Goal: Find specific page/section

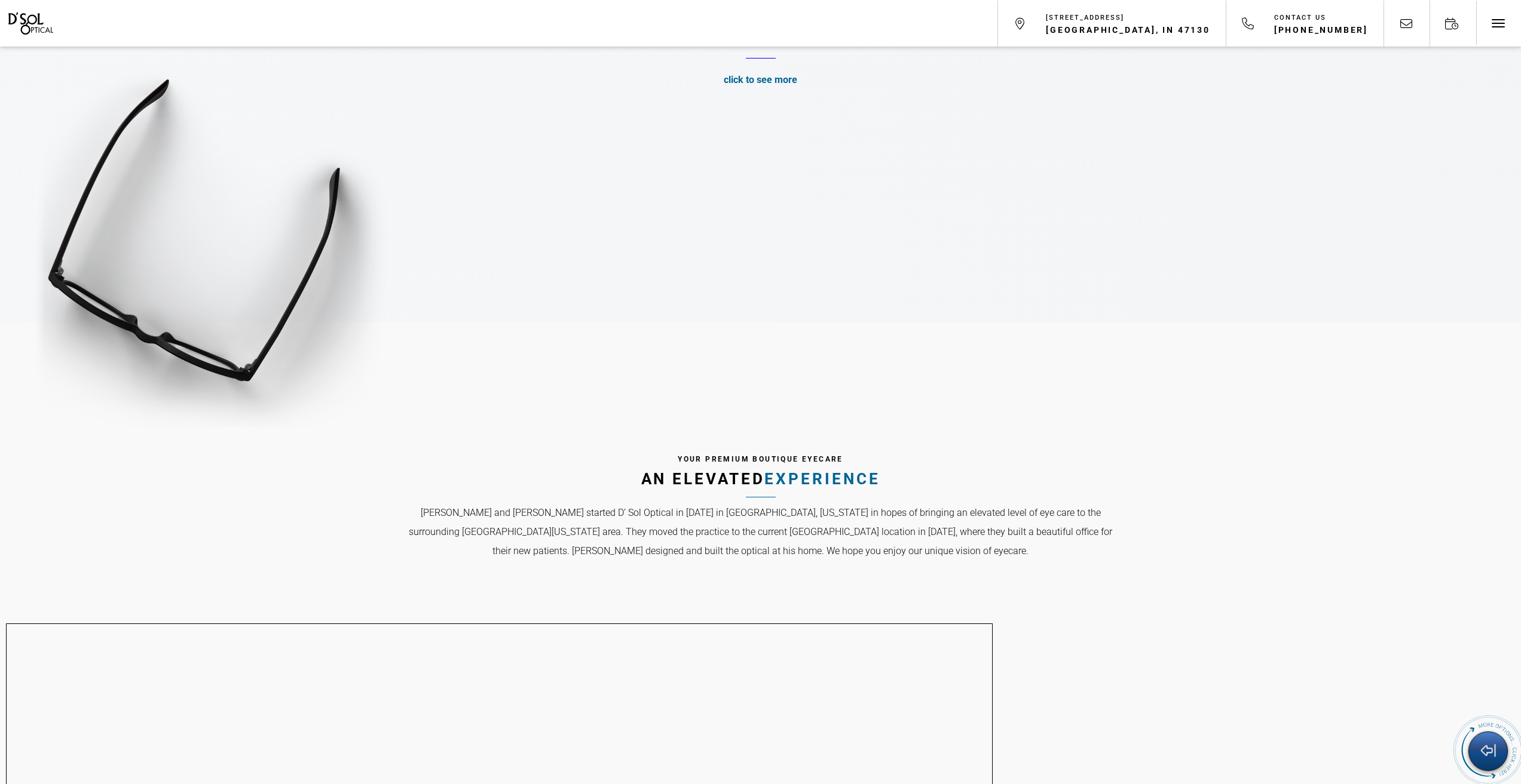
scroll to position [538, 0]
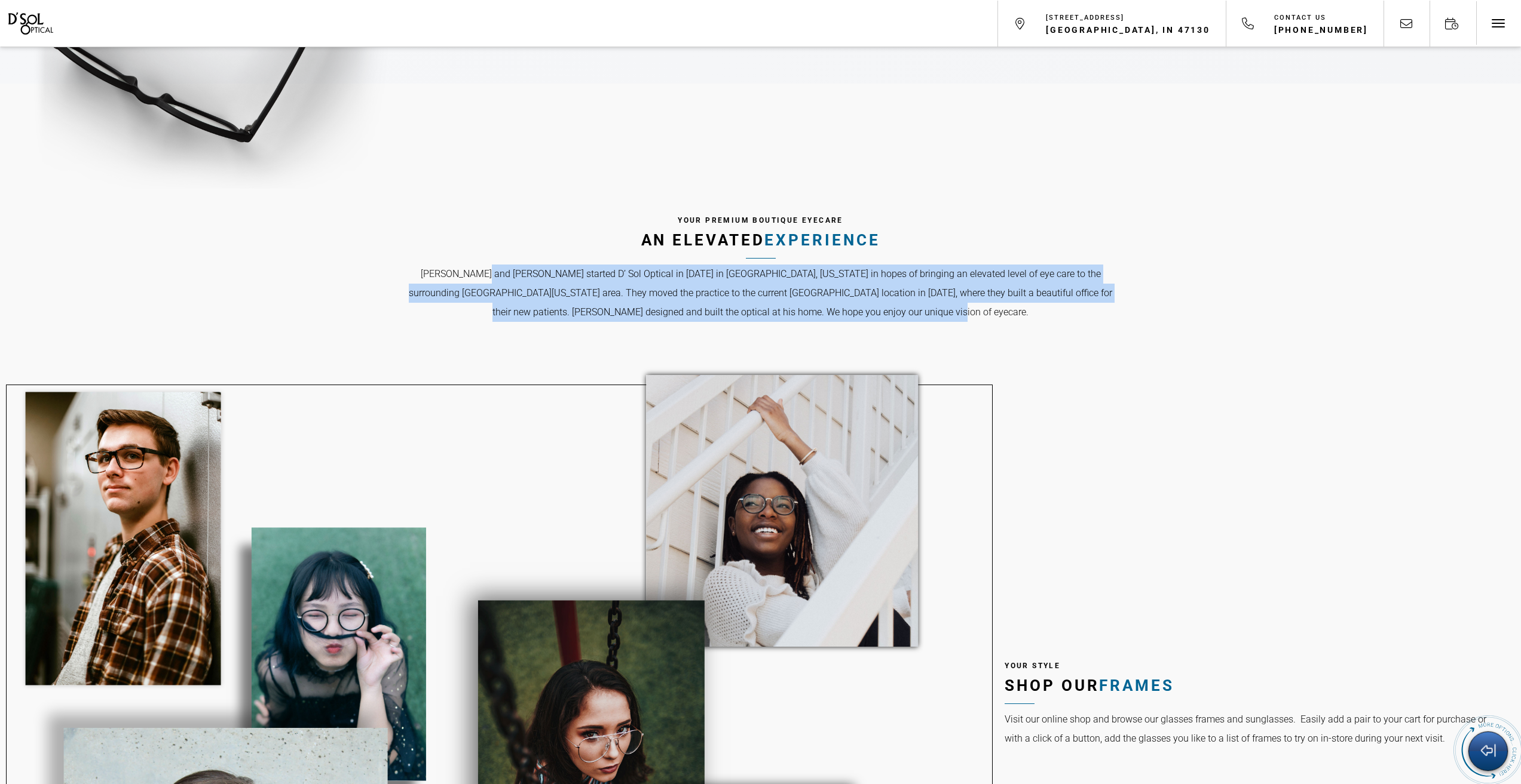
drag, startPoint x: 472, startPoint y: 276, endPoint x: 930, endPoint y: 309, distance: 459.2
click at [944, 310] on p "[PERSON_NAME] and [PERSON_NAME] started D’ Sol Optical in [DATE] in [GEOGRAPHIC…" at bounding box center [761, 293] width 717 height 57
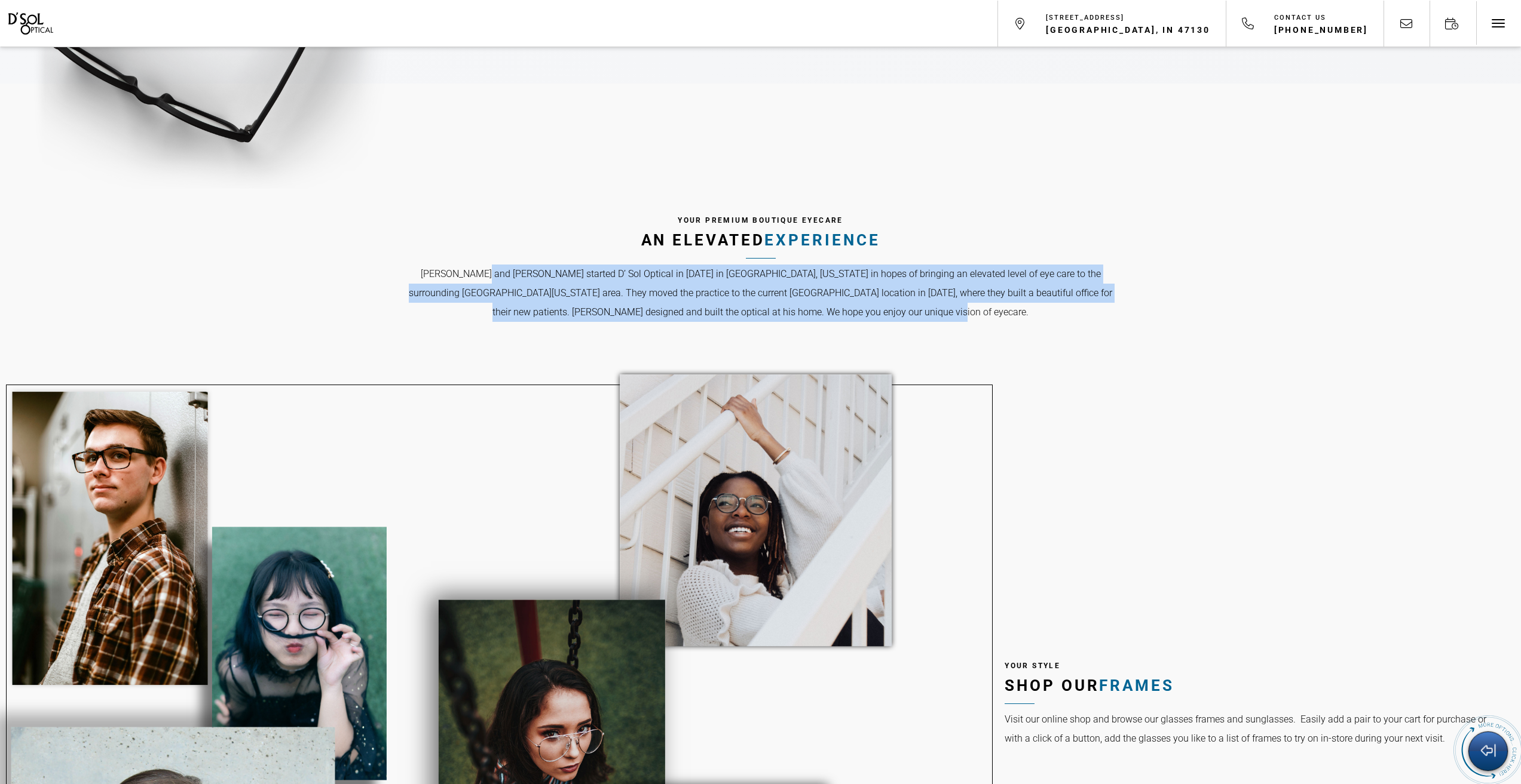
click at [880, 303] on p "[PERSON_NAME] and [PERSON_NAME] started D’ Sol Optical in [DATE] in [GEOGRAPHIC…" at bounding box center [761, 293] width 717 height 57
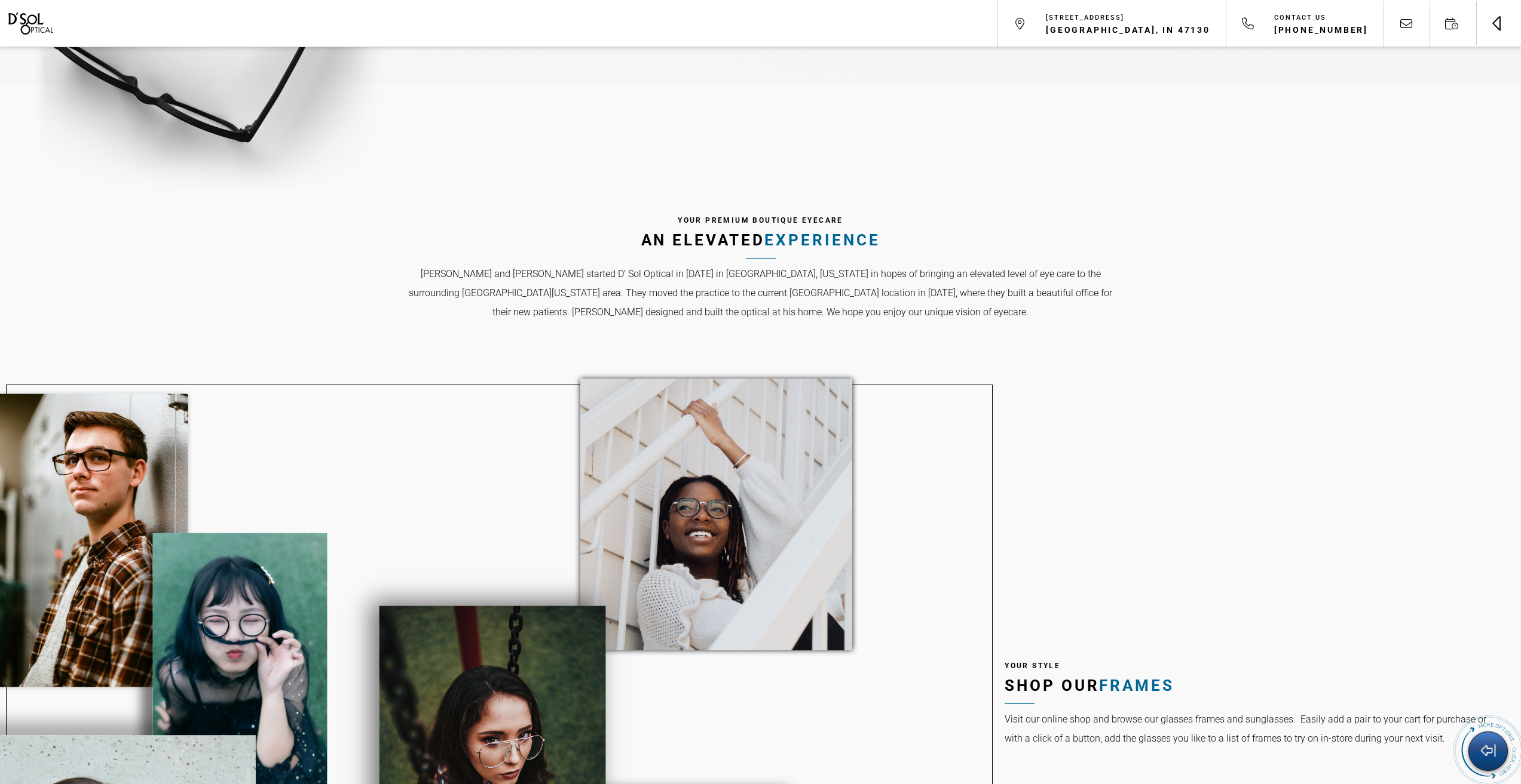
click at [1496, 35] on button "Toggle navigation" at bounding box center [1498, 23] width 45 height 45
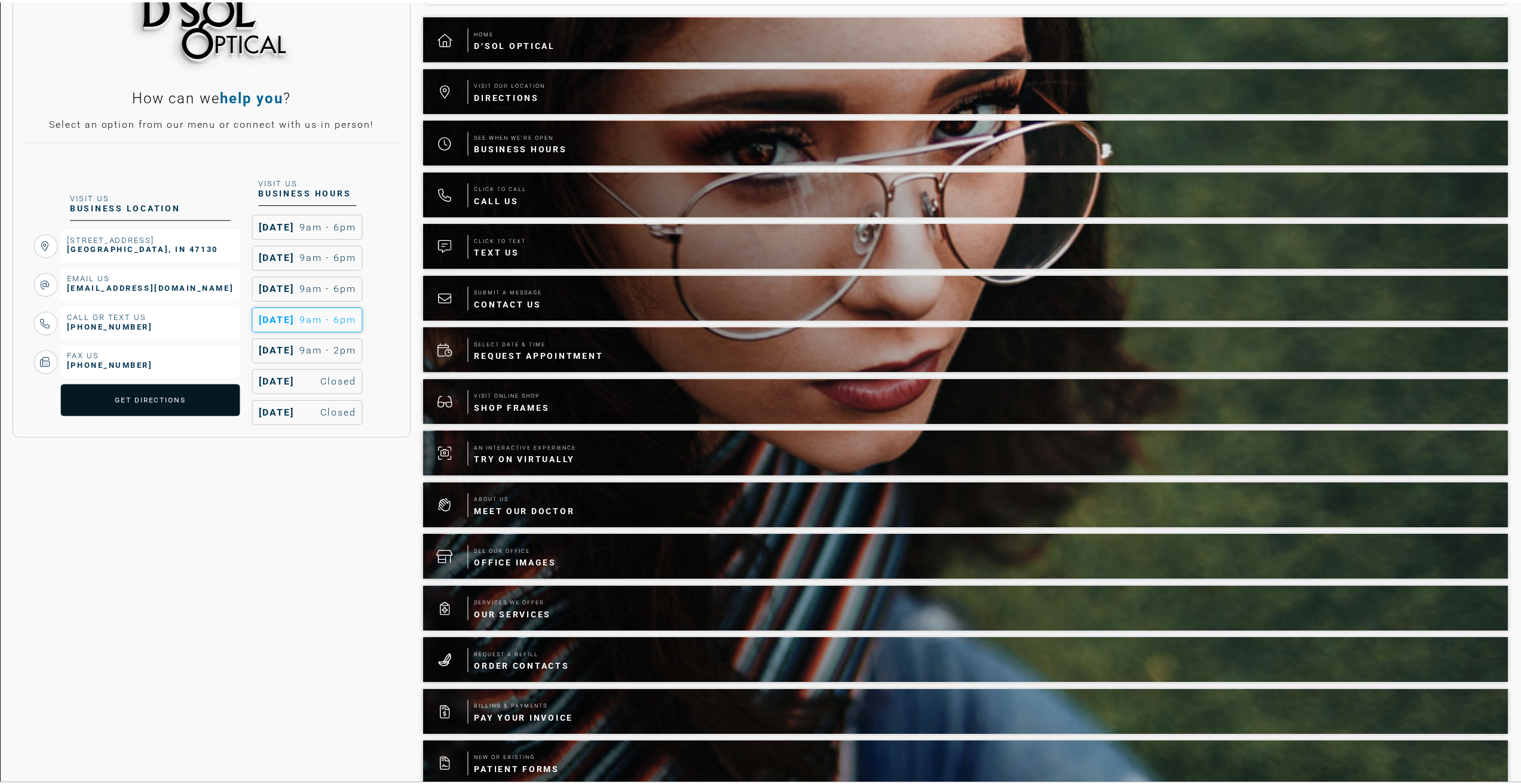
scroll to position [0, 0]
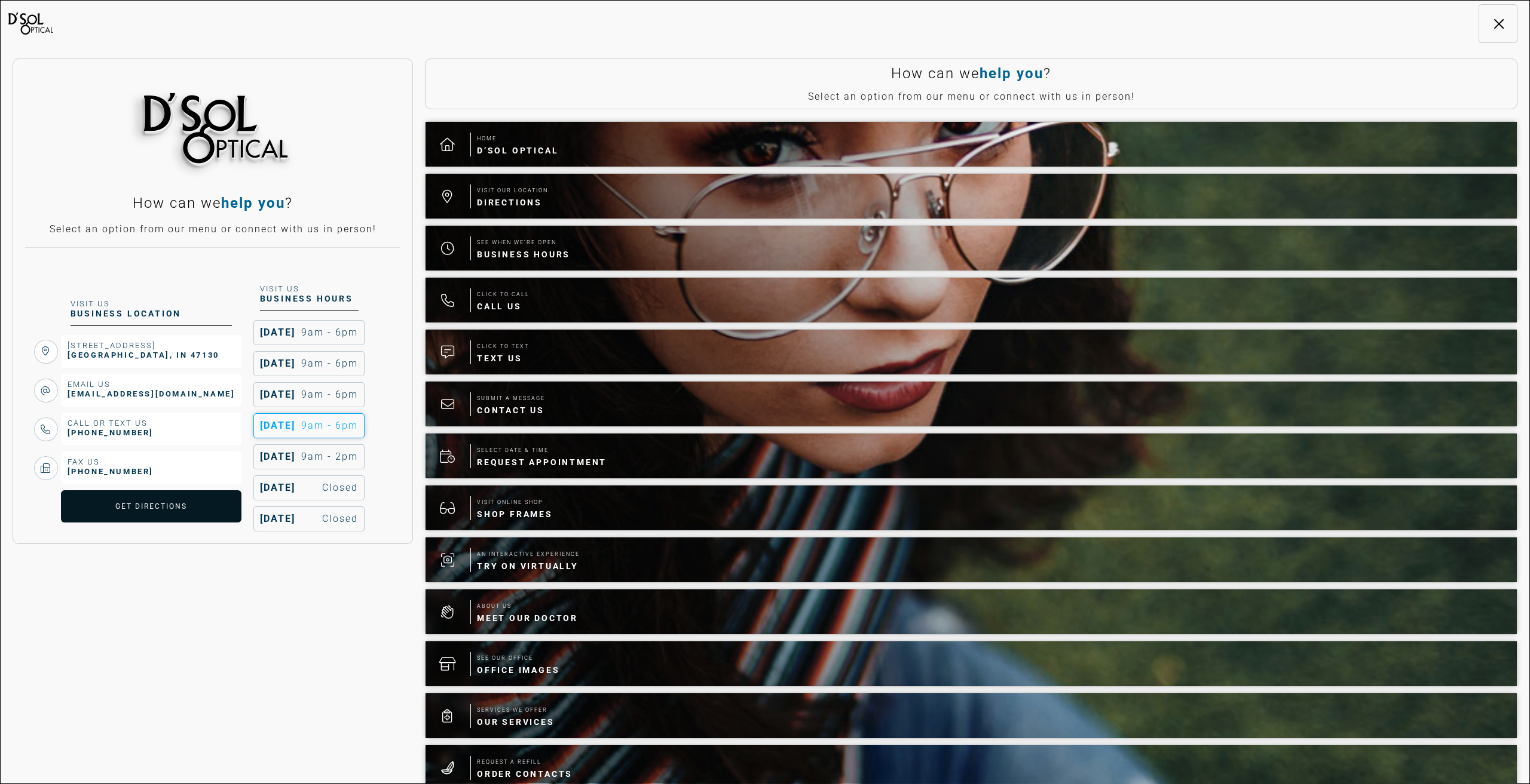
click at [402, 30] on nav "D'Sol Optical 440 Patrol Road Jeffersonville, IN 47130 Contact Us 812-288-9898 …" at bounding box center [765, 392] width 1530 height 784
drag, startPoint x: 402, startPoint y: 30, endPoint x: 358, endPoint y: 37, distance: 44.6
click at [358, 37] on nav "D'Sol Optical 440 Patrol Road Jeffersonville, IN 47130 Contact Us 812-288-9898 …" at bounding box center [765, 392] width 1530 height 784
click at [1484, 29] on button "Toggle navigation" at bounding box center [1497, 23] width 39 height 39
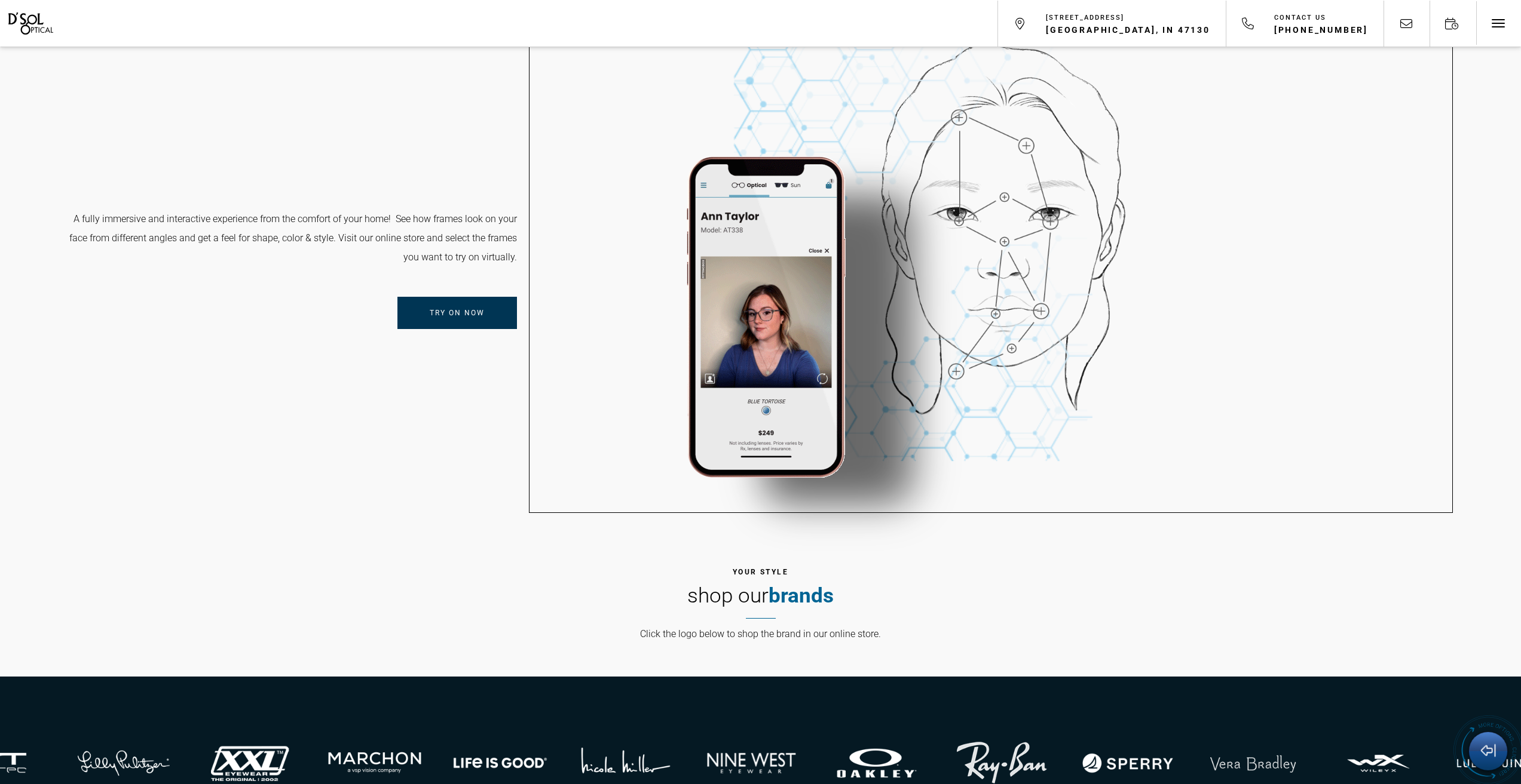
scroll to position [1104, 0]
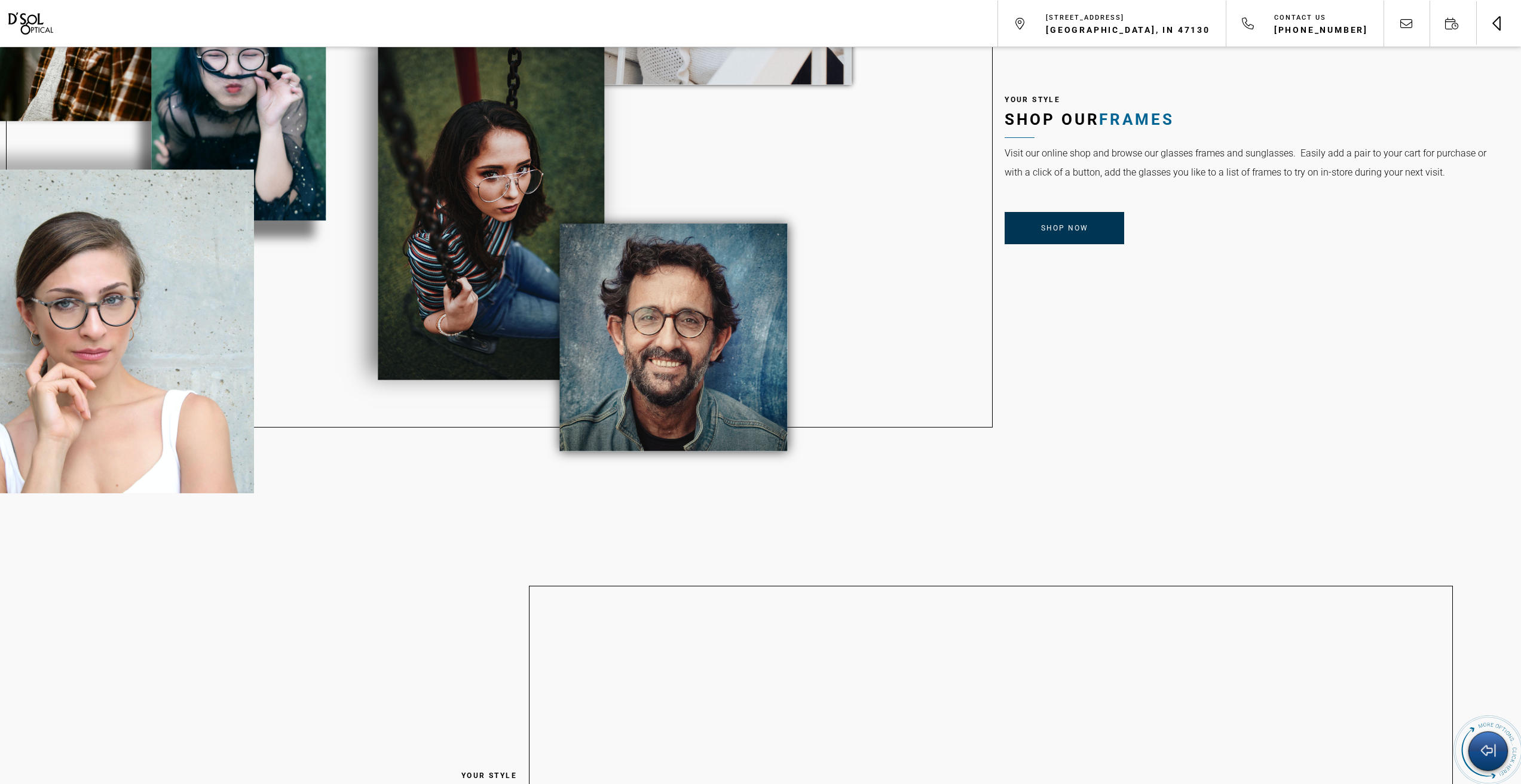
click at [1511, 26] on button "Toggle navigation" at bounding box center [1498, 23] width 45 height 45
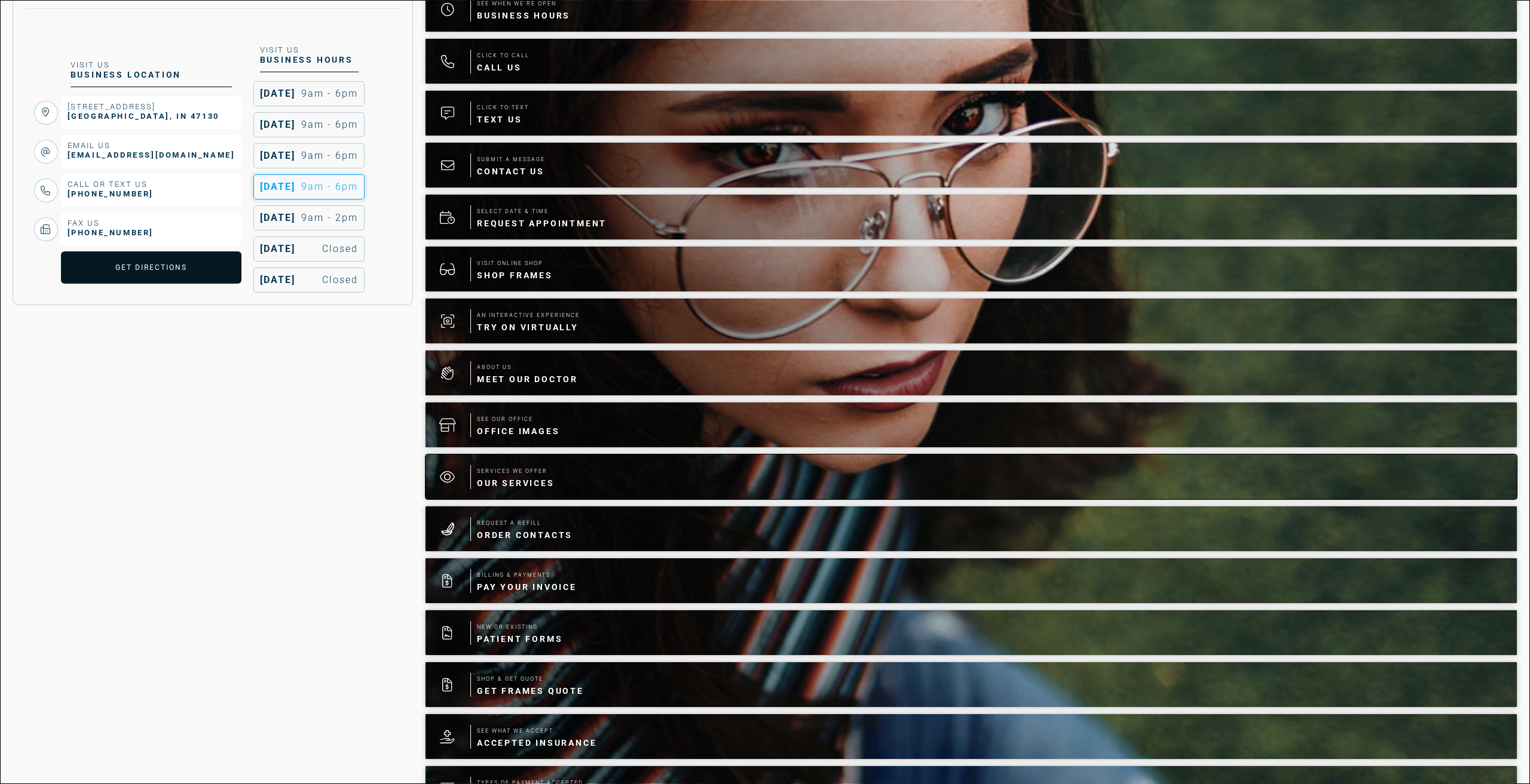
scroll to position [286, 0]
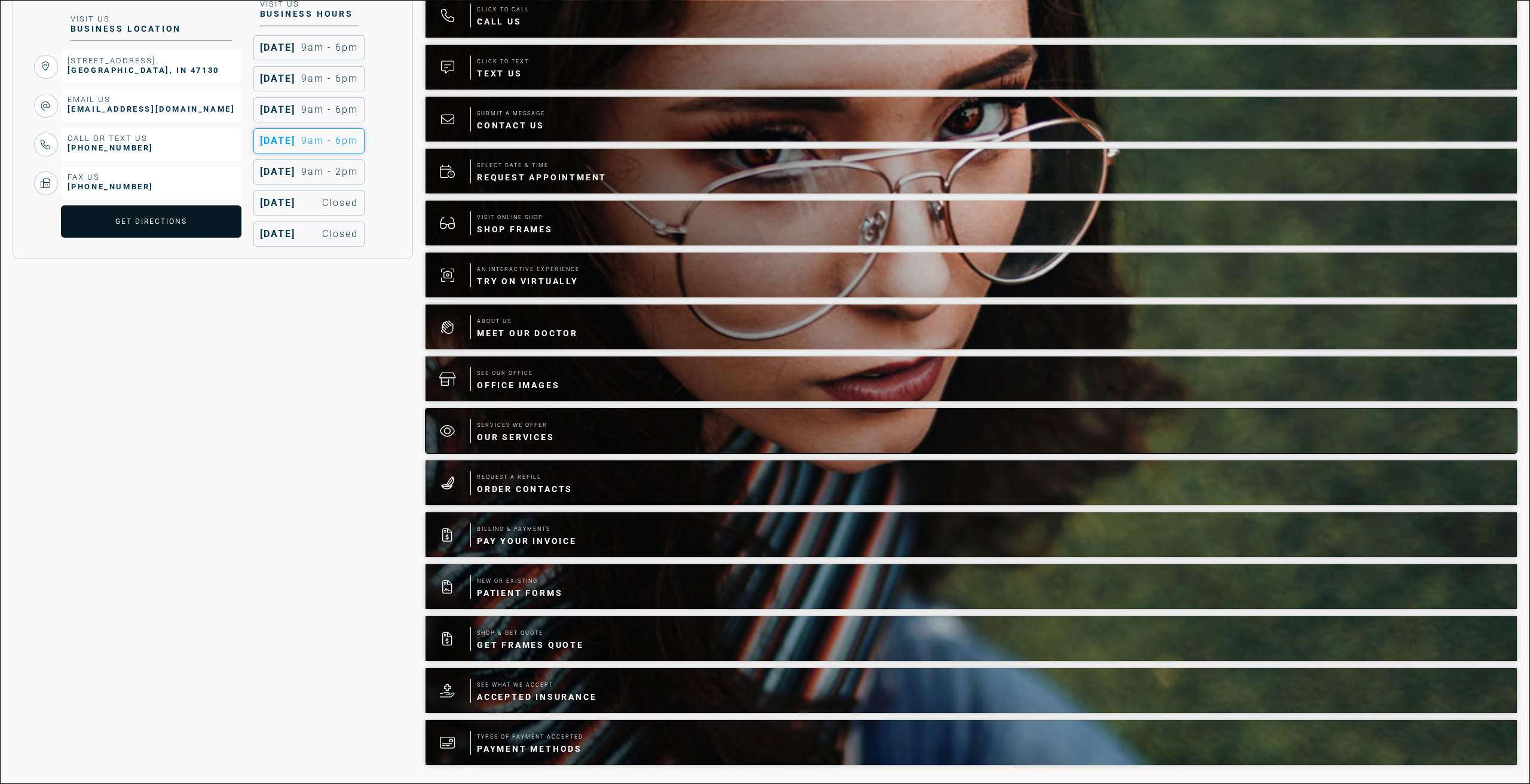
click at [470, 435] on div at bounding box center [448, 431] width 45 height 45
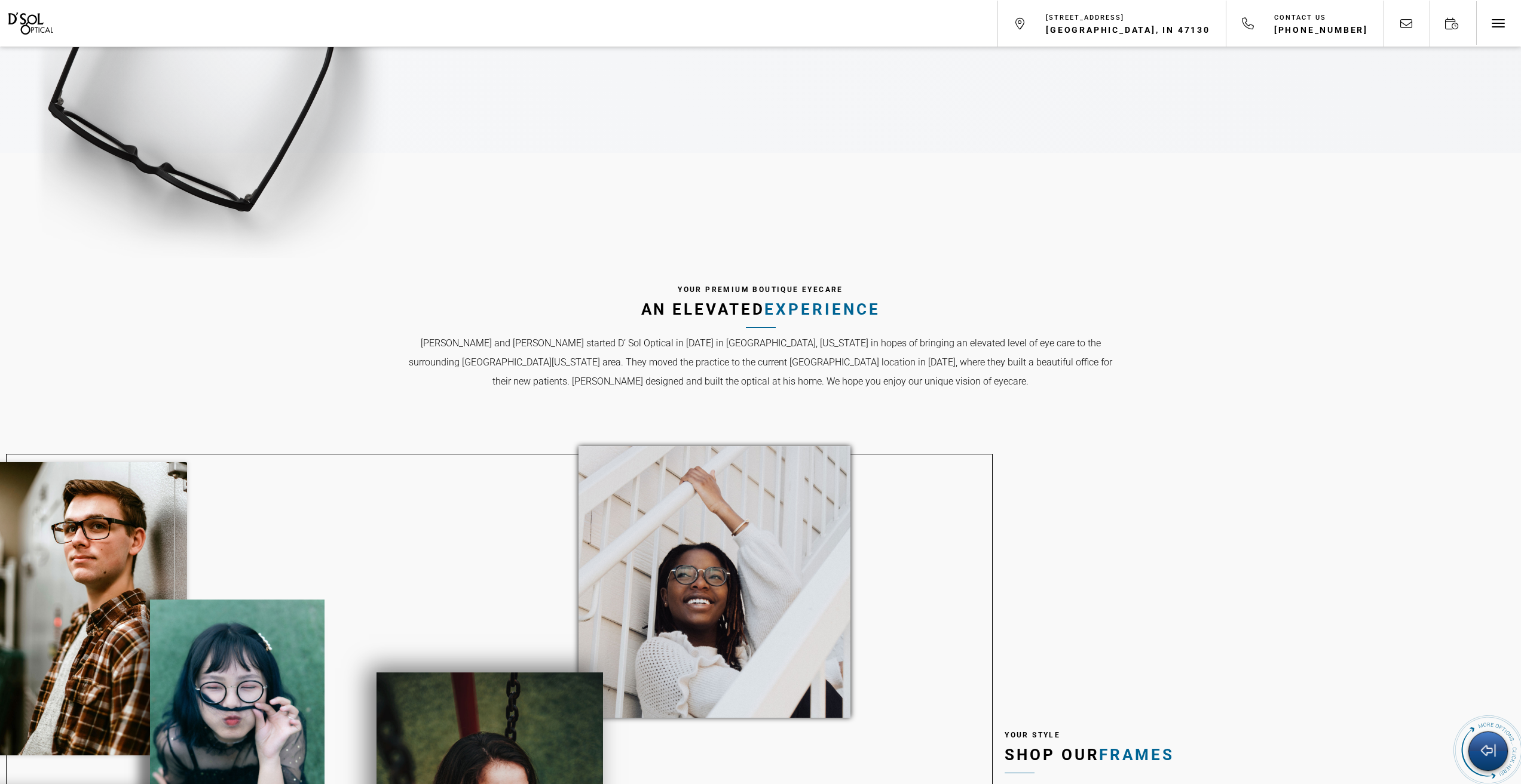
scroll to position [475, 0]
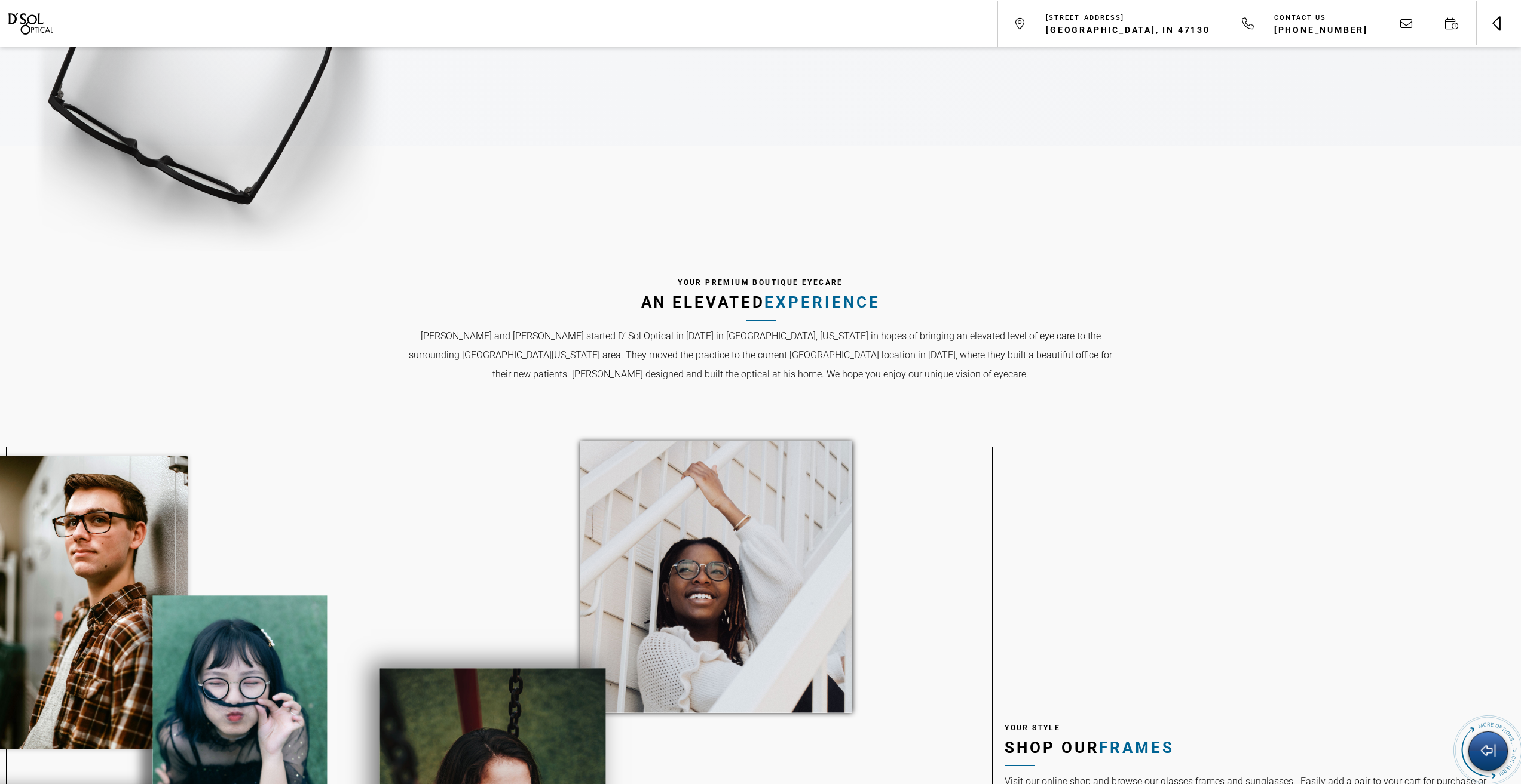
click at [1498, 26] on button "Toggle navigation" at bounding box center [1498, 23] width 45 height 45
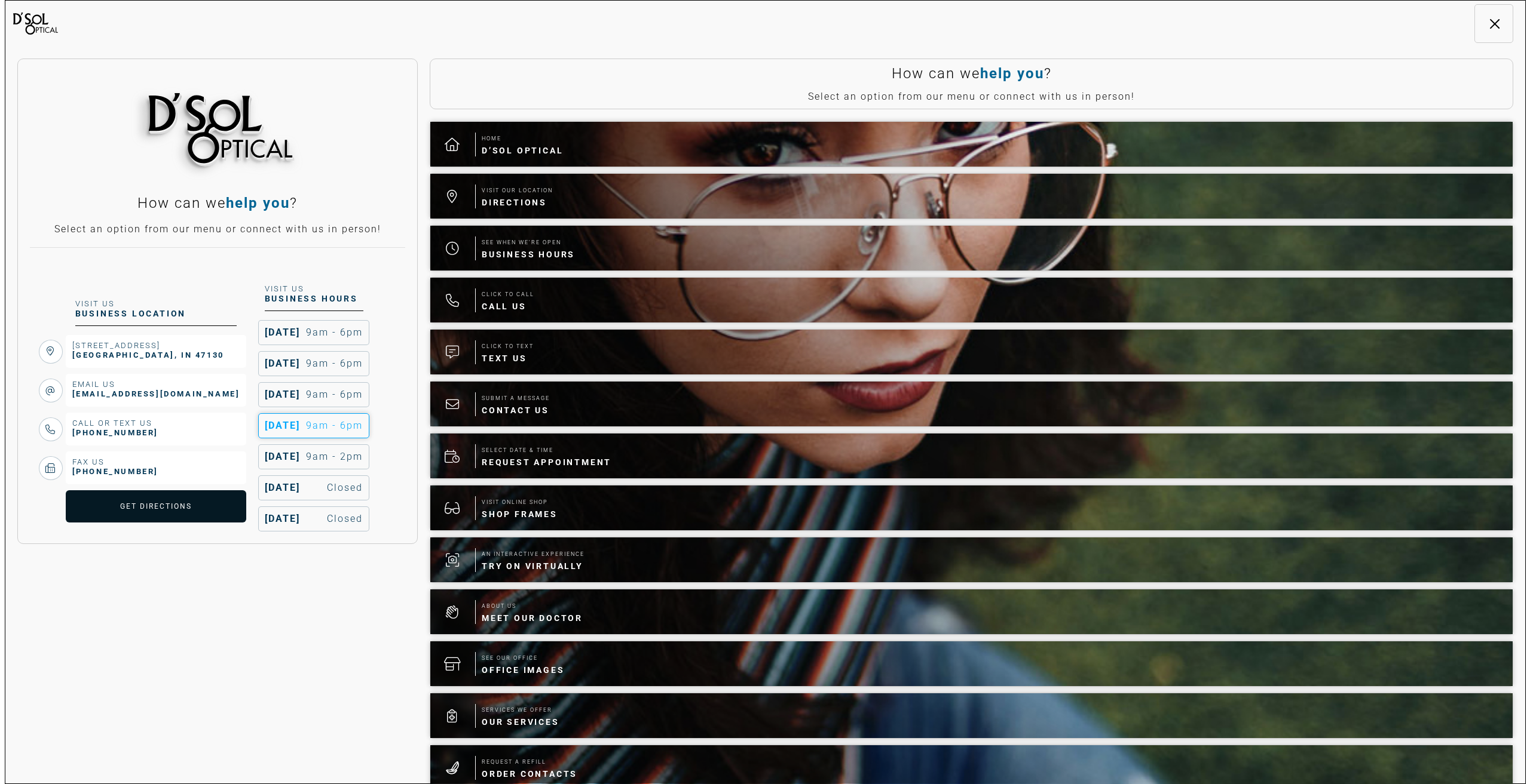
scroll to position [0, 0]
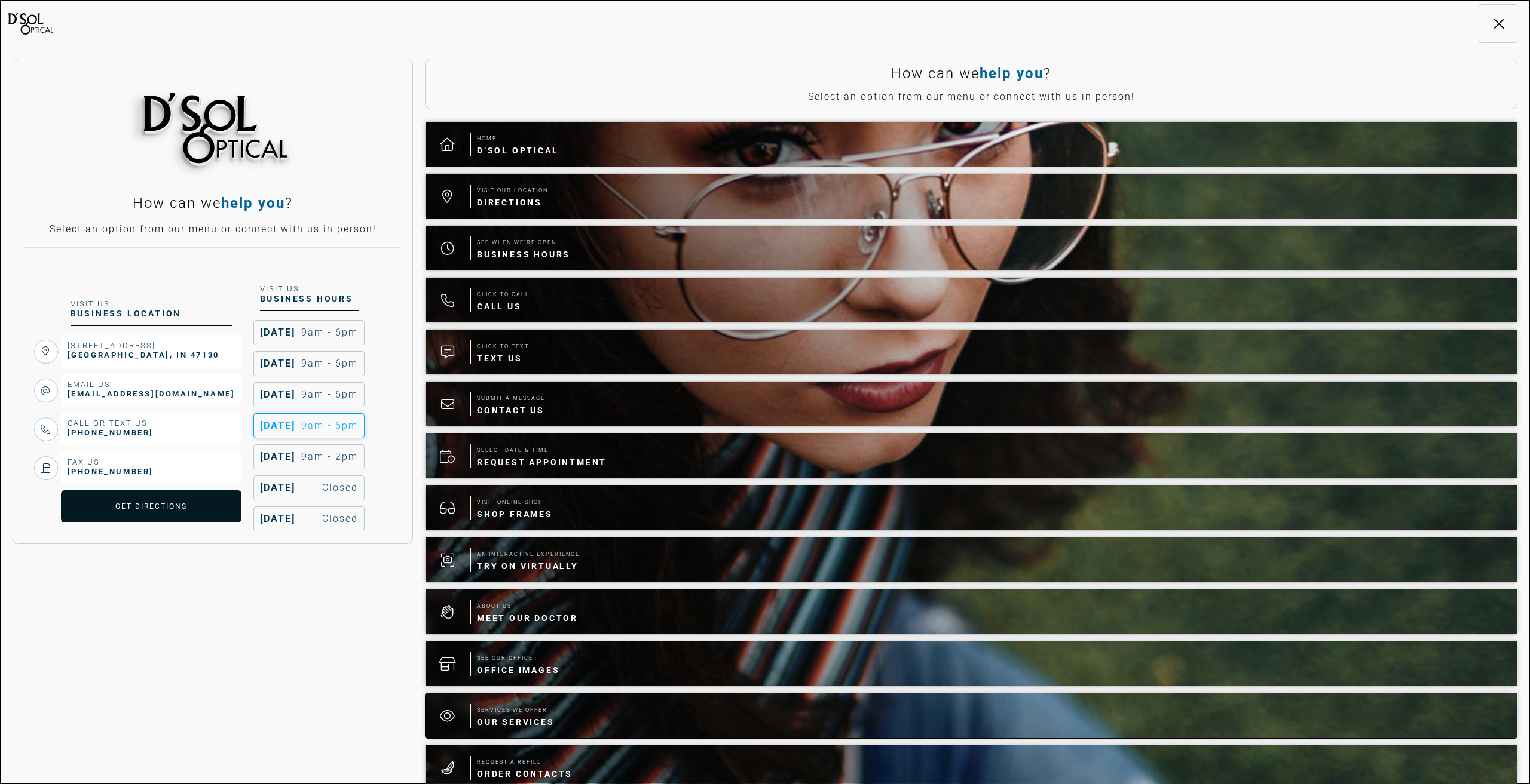
click at [535, 721] on span "Our Services" at bounding box center [515, 722] width 77 height 12
